Goal: Check status: Check status

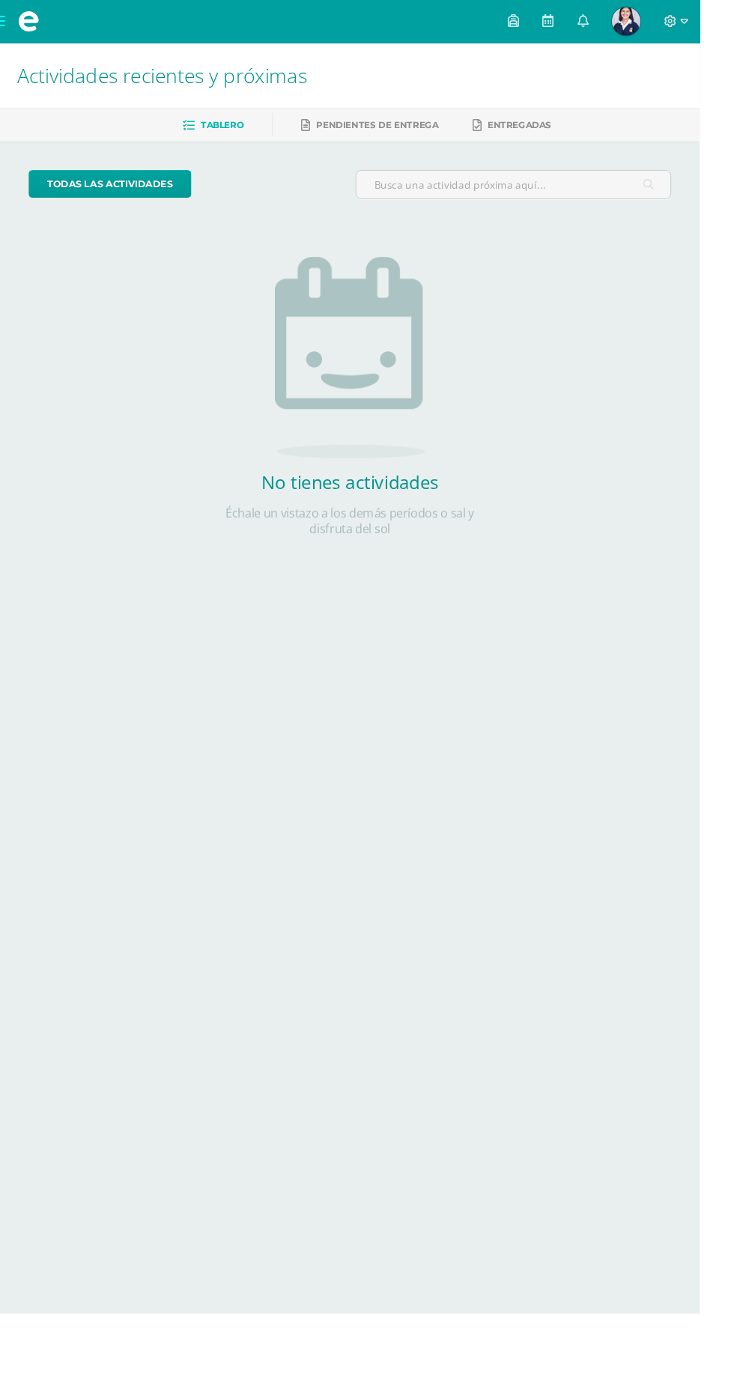
click at [675, 22] on span "Khristel Renata Sofía Mi Perfil" at bounding box center [657, 22] width 36 height 30
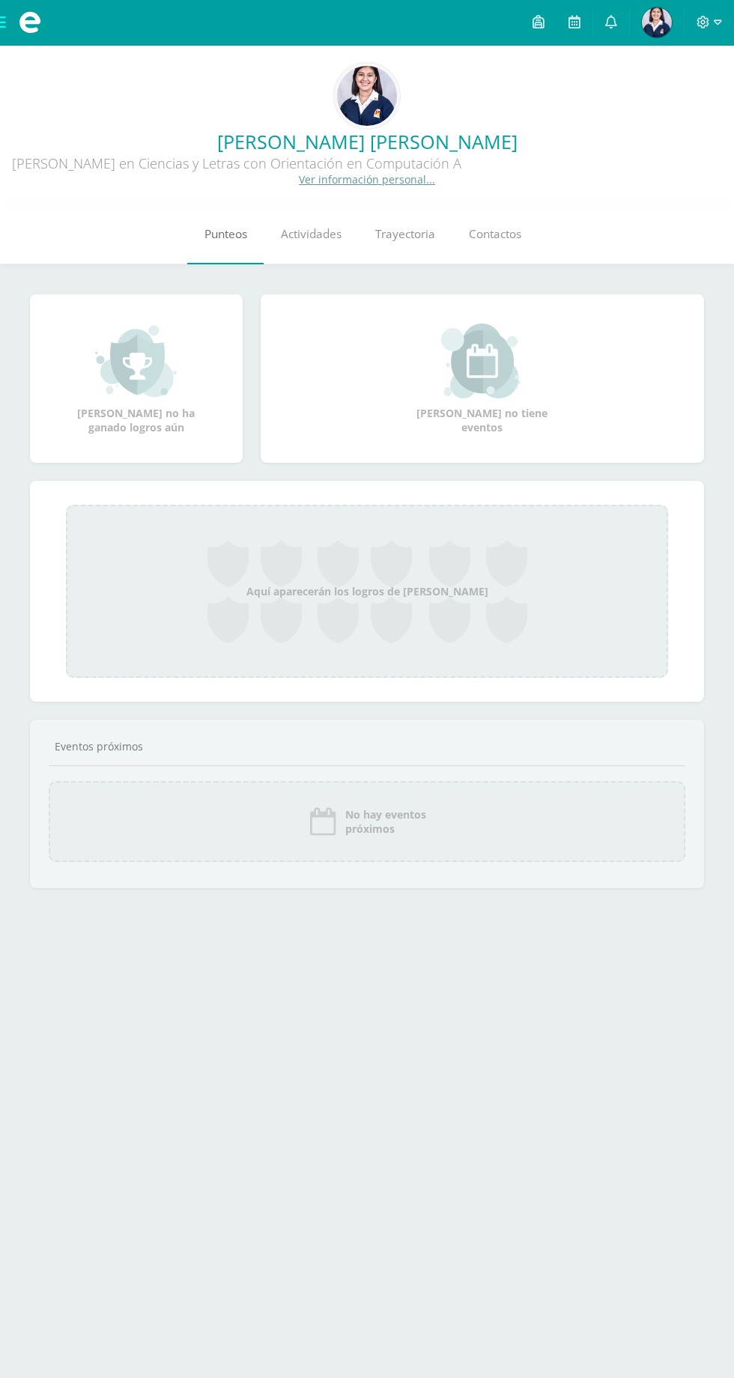
click at [227, 264] on link "Punteos" at bounding box center [225, 235] width 76 height 60
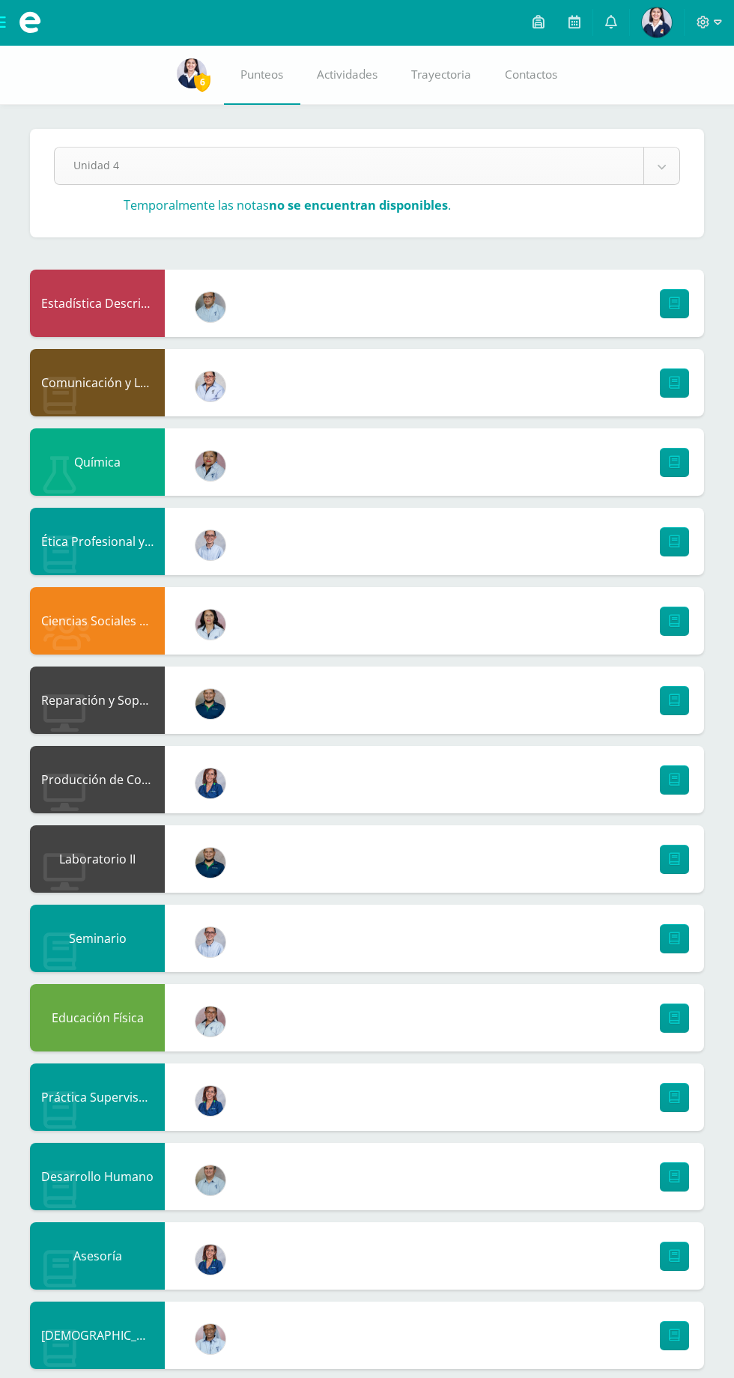
click at [636, 184] on div "Unidad 4" at bounding box center [367, 166] width 626 height 38
click at [661, 166] on body "Mis cursos Archivos Cerrar panel Asesoría Quinto Quinto Bachillerato en Ciencia…" at bounding box center [367, 819] width 734 height 1638
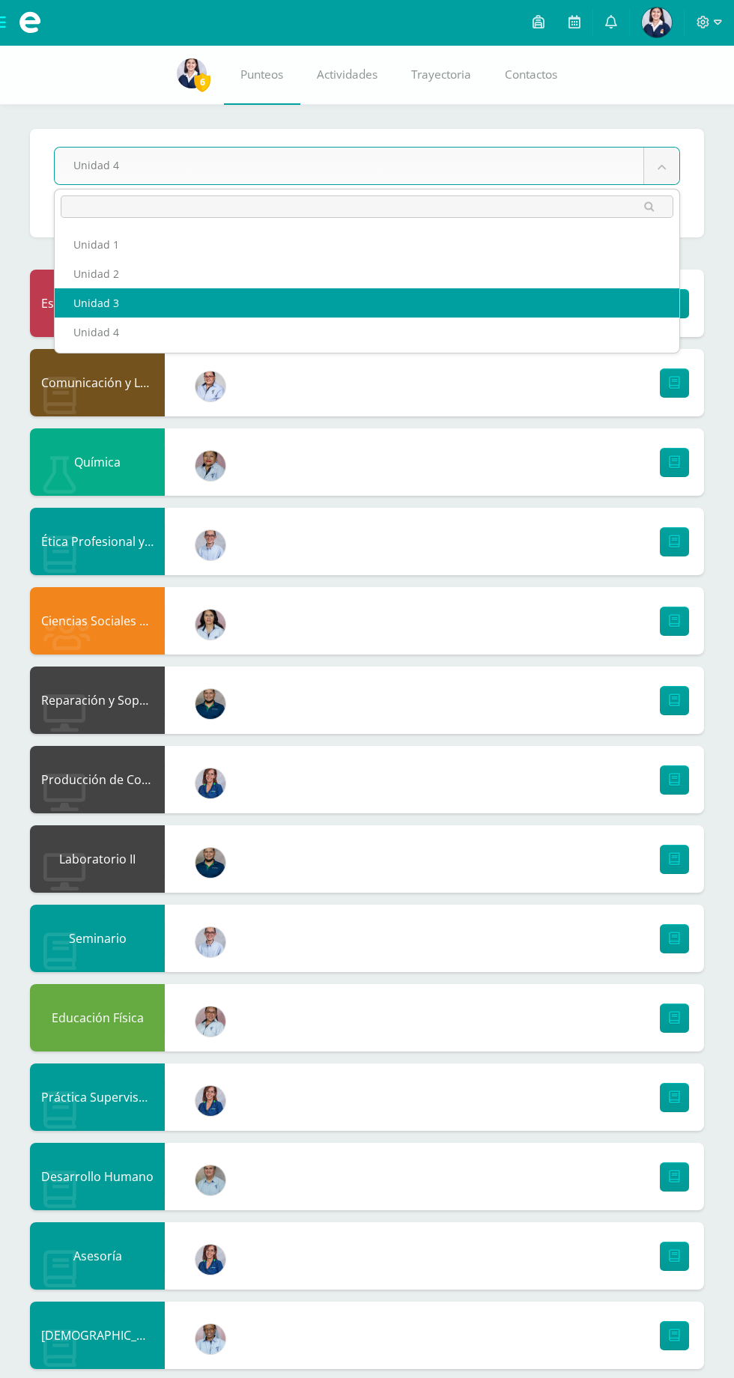
select select "Unidad 3"
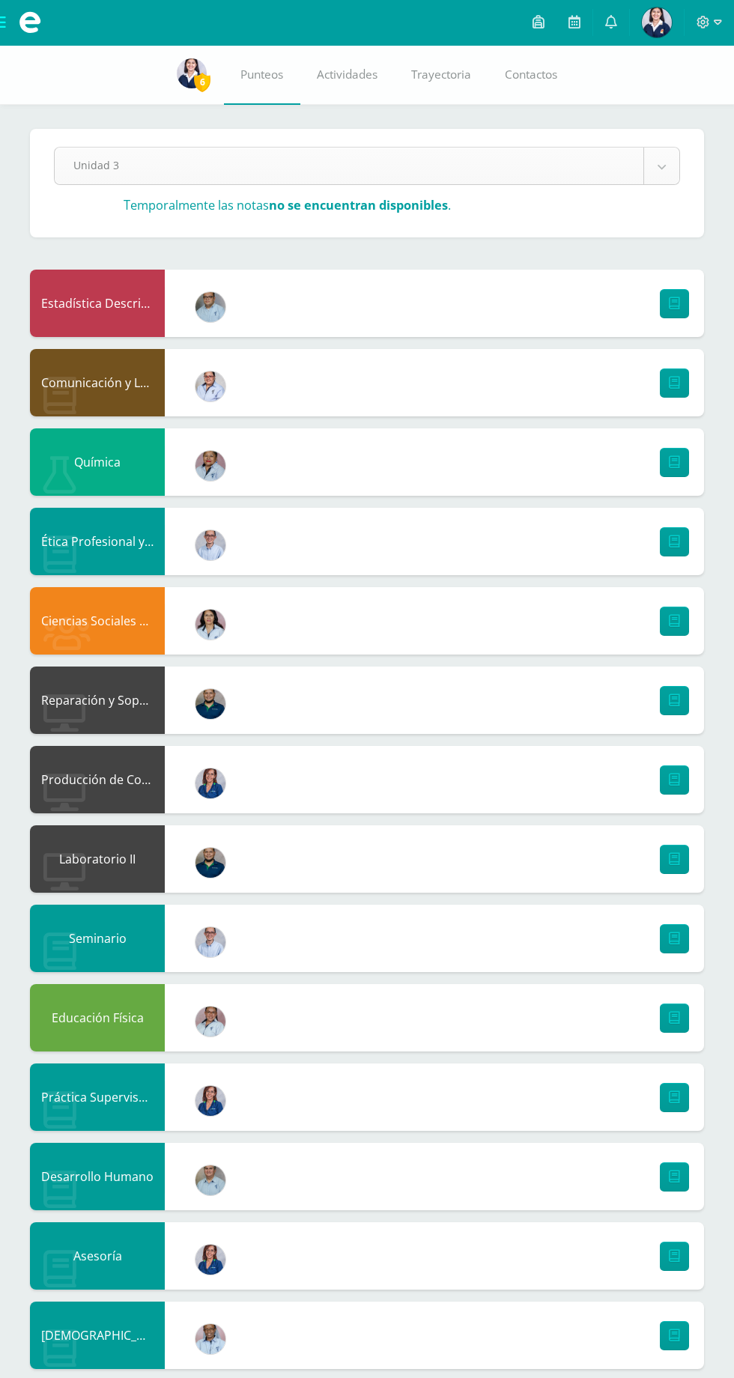
click at [596, 155] on body "Mis cursos Archivos Cerrar panel Asesoría [PERSON_NAME] en Ciencias y Letras co…" at bounding box center [367, 819] width 734 height 1638
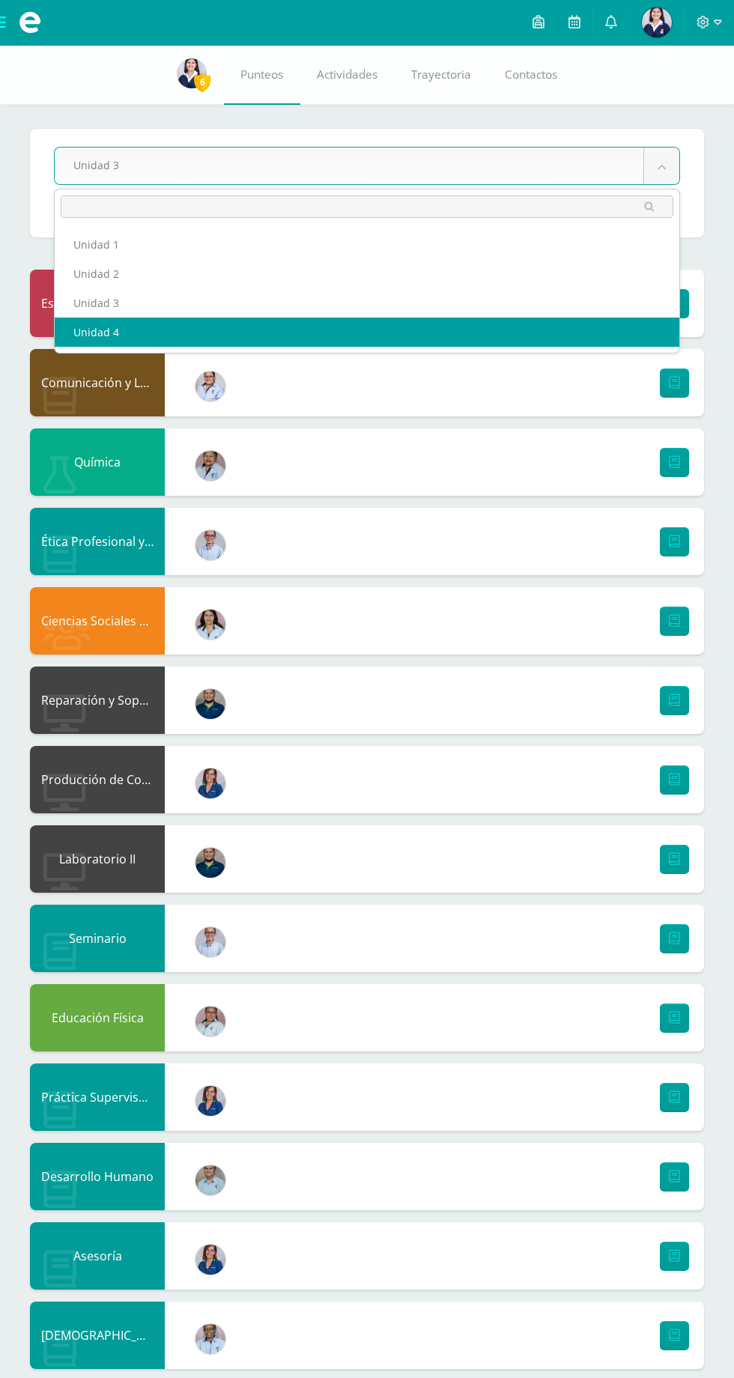
select select "Unidad 4"
